Goal: Consume media (video, audio)

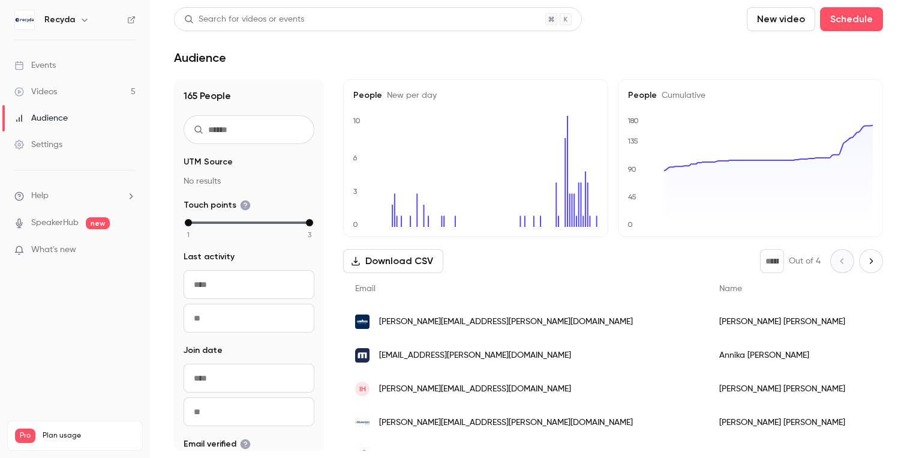
click at [94, 94] on link "Videos 5" at bounding box center [75, 92] width 150 height 26
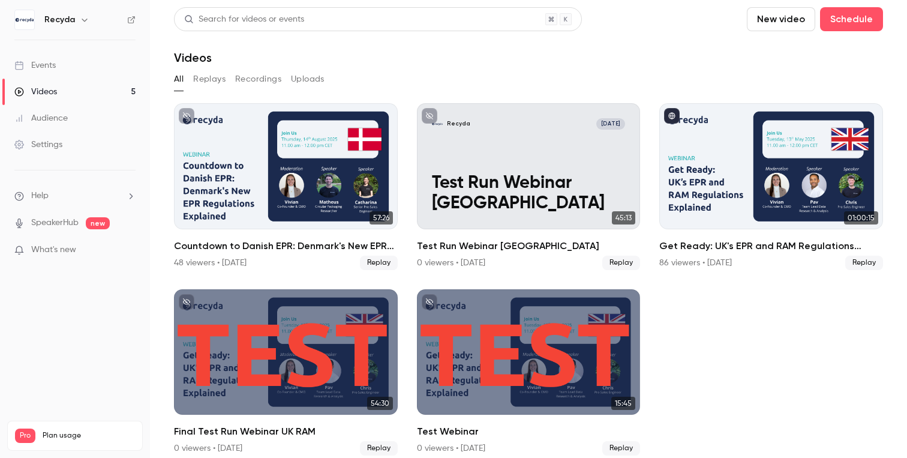
scroll to position [9, 0]
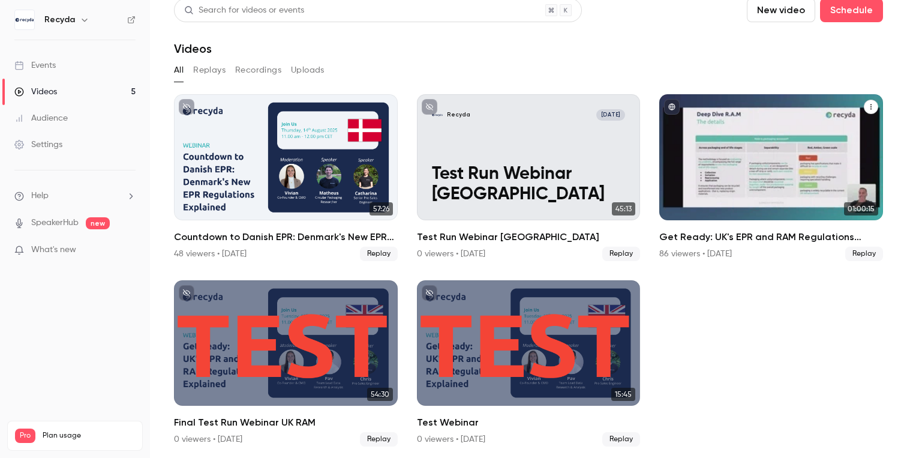
click at [750, 241] on h2 "Get Ready: UK's EPR and RAM Regulations Explained" at bounding box center [771, 237] width 224 height 14
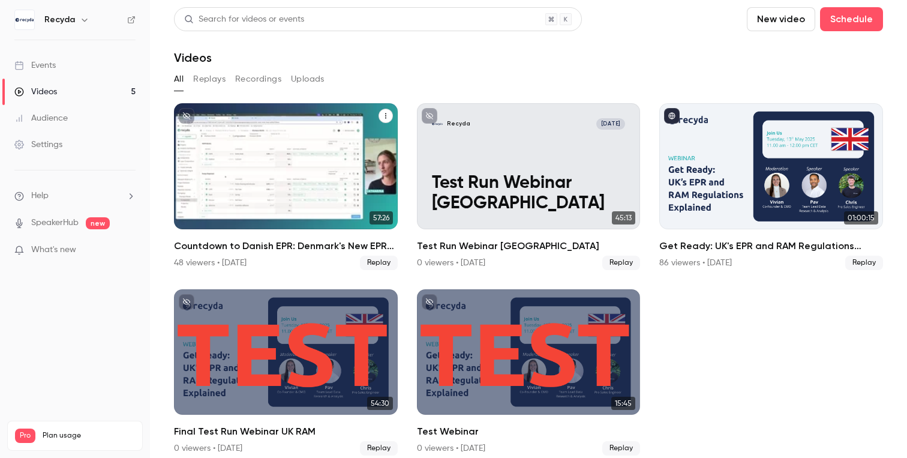
click at [302, 250] on h2 "Countdown to Danish EPR: Denmark's New EPR Regulations Explained" at bounding box center [286, 246] width 224 height 14
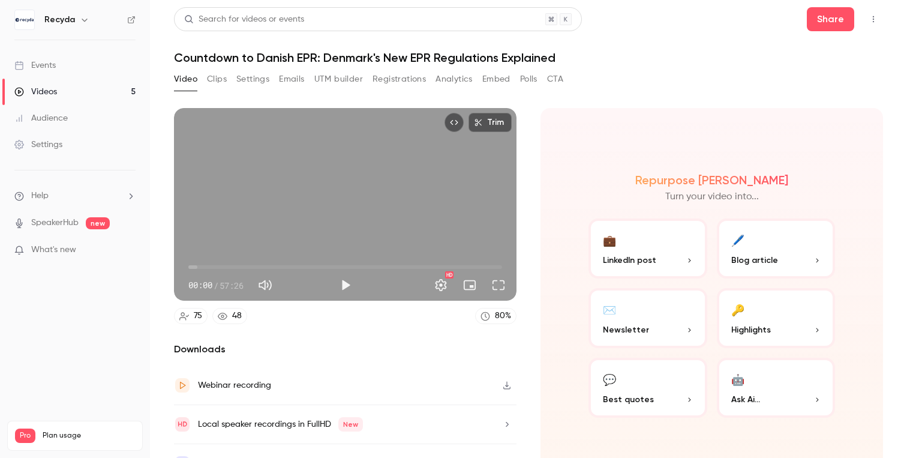
click at [44, 90] on div "Videos" at bounding box center [35, 92] width 43 height 12
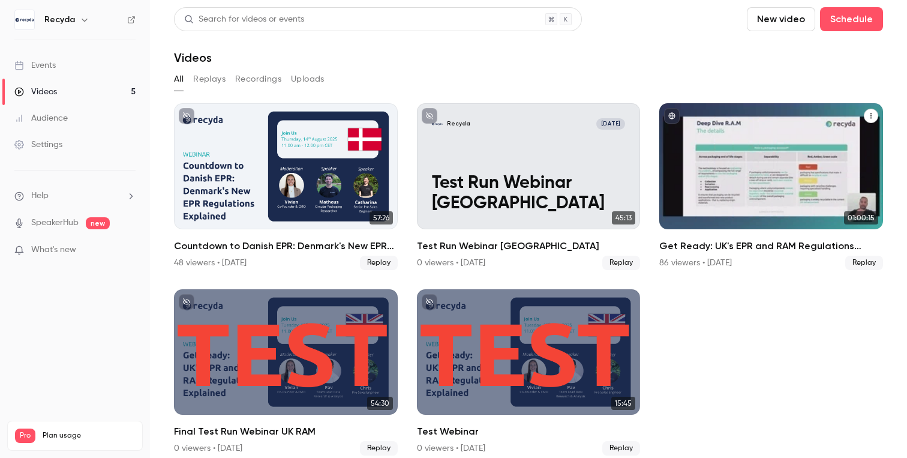
click at [726, 240] on h2 "Get Ready: UK's EPR and RAM Regulations Explained" at bounding box center [771, 246] width 224 height 14
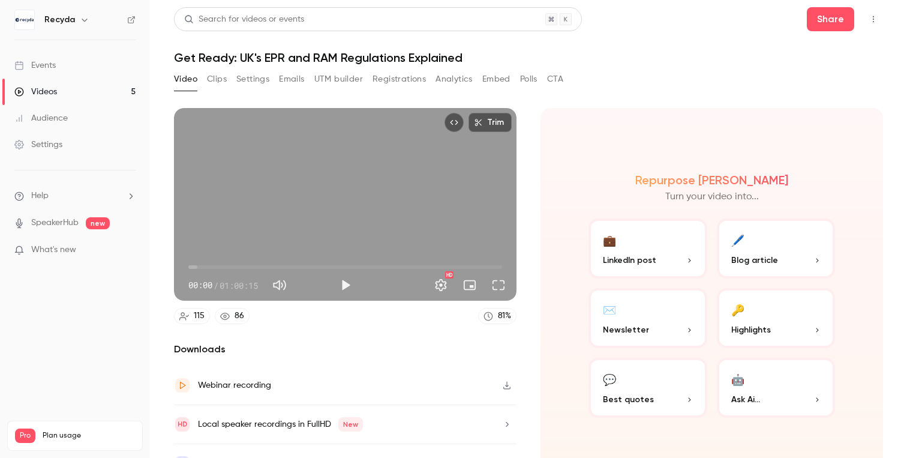
click at [47, 124] on div "Audience" at bounding box center [40, 118] width 53 height 12
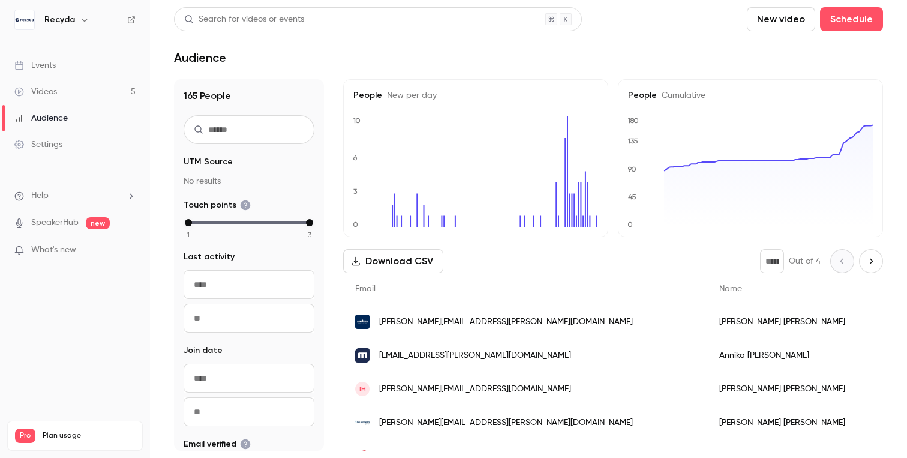
click at [880, 268] on div "* Out of 4" at bounding box center [821, 261] width 123 height 24
click at [871, 264] on icon "Next page" at bounding box center [870, 261] width 13 height 10
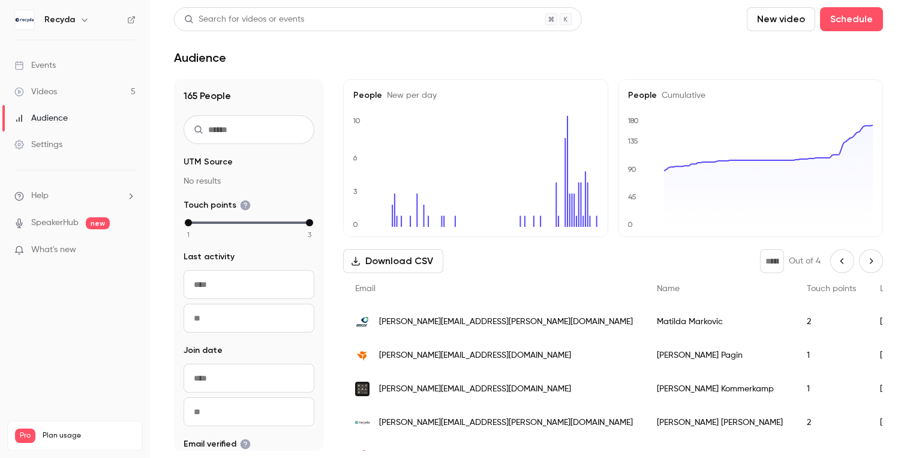
click at [871, 264] on icon "Next page" at bounding box center [870, 261] width 13 height 10
type input "*"
